Goal: Transaction & Acquisition: Obtain resource

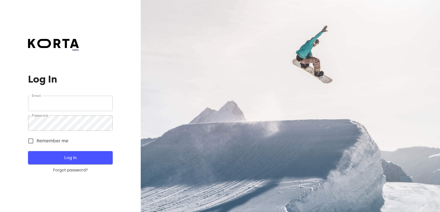
type input "[EMAIL_ADDRESS][DOMAIN_NAME]"
click at [60, 156] on span "Log In" at bounding box center [70, 157] width 67 height 7
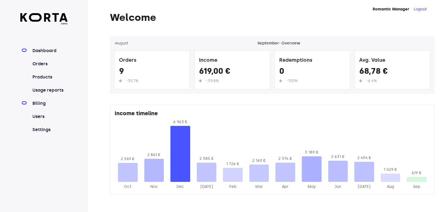
click at [41, 105] on link "Billing" at bounding box center [49, 103] width 37 height 7
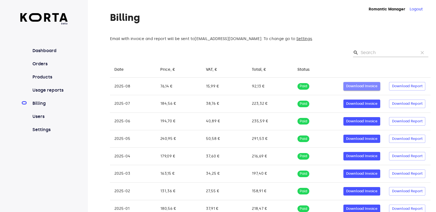
click at [361, 90] on span "Download Invoice" at bounding box center [361, 86] width 31 height 6
click at [399, 90] on span "Download Report" at bounding box center [406, 86] width 31 height 6
click at [45, 64] on link "Orders" at bounding box center [49, 64] width 37 height 7
